Goal: Task Accomplishment & Management: Use online tool/utility

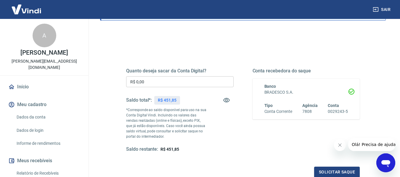
scroll to position [59, 0]
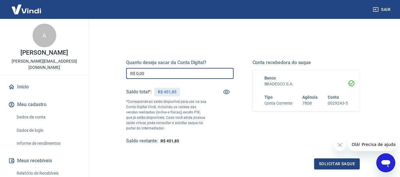
click at [162, 70] on input "R$ 0,00" at bounding box center [179, 73] width 107 height 11
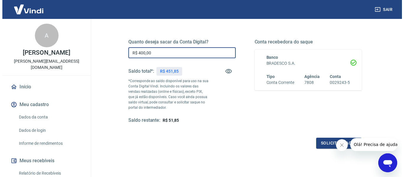
scroll to position [89, 0]
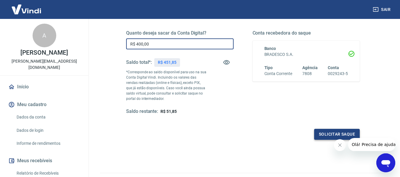
type input "R$ 400,00"
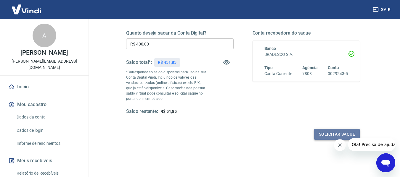
click at [323, 134] on button "Solicitar saque" at bounding box center [337, 134] width 46 height 11
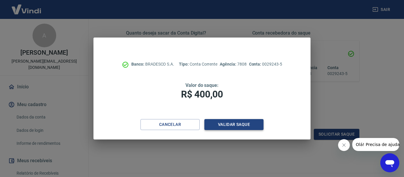
click at [241, 126] on button "Validar saque" at bounding box center [233, 124] width 59 height 11
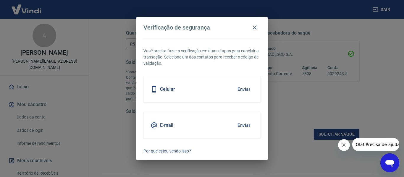
click at [243, 86] on button "Enviar" at bounding box center [243, 89] width 19 height 12
click at [243, 90] on button "Enviar" at bounding box center [243, 89] width 19 height 12
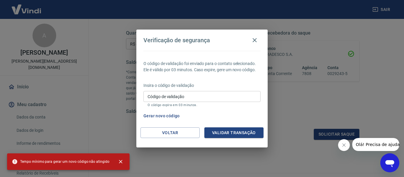
click at [200, 98] on input "Código de validação" at bounding box center [202, 96] width 117 height 11
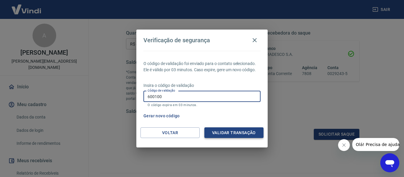
type input "600100"
click at [232, 137] on button "Validar transação" at bounding box center [233, 133] width 59 height 11
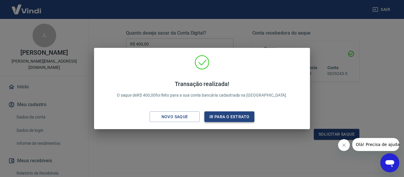
click at [237, 116] on button "Ir para o extrato" at bounding box center [229, 117] width 50 height 11
